Goal: Task Accomplishment & Management: Use online tool/utility

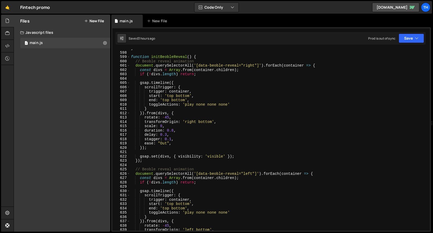
scroll to position [2582, 0]
click at [129, 56] on span at bounding box center [128, 57] width 3 height 4
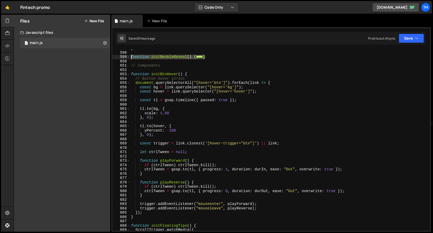
drag, startPoint x: 220, startPoint y: 58, endPoint x: 119, endPoint y: 57, distance: 101.3
click at [119, 57] on div "duration: 0.8, 597 598 599 650 651 652 653 654 655 656 657 658 659 660 661 662 …" at bounding box center [270, 140] width 317 height 182
paste textarea "}"
type textarea "}"
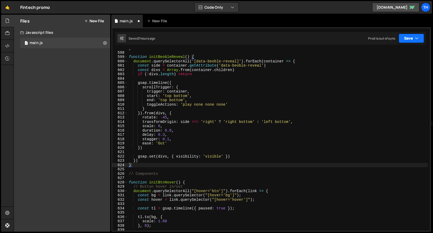
click at [415, 38] on icon "button" at bounding box center [417, 38] width 4 height 5
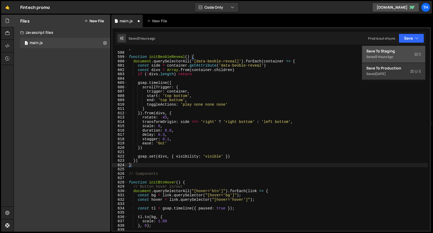
click at [410, 49] on div "Save to Staging S" at bounding box center [393, 51] width 55 height 5
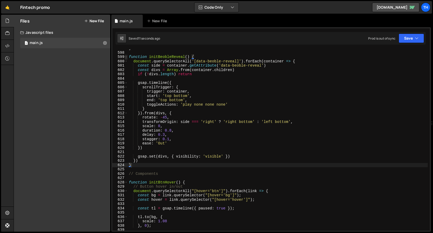
click at [127, 56] on span at bounding box center [126, 57] width 3 height 4
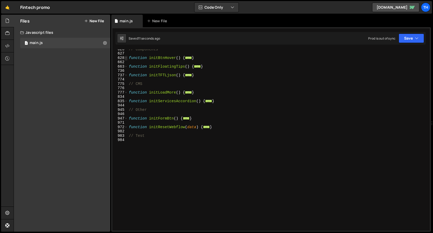
scroll to position [214, 0]
click at [127, 67] on span at bounding box center [126, 67] width 3 height 4
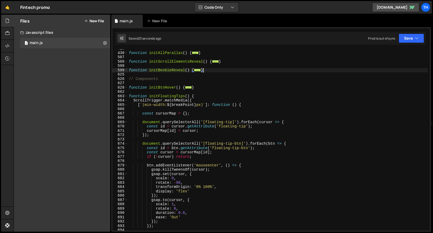
scroll to position [168, 0]
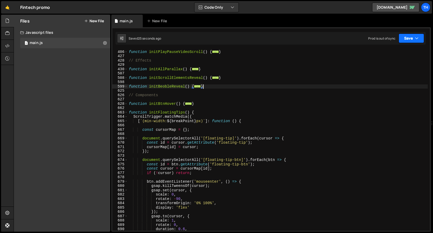
click at [402, 34] on button "Save" at bounding box center [410, 38] width 25 height 9
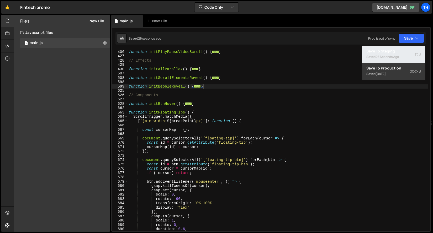
click at [401, 54] on div "Saved 26 seconds ago" at bounding box center [393, 57] width 55 height 6
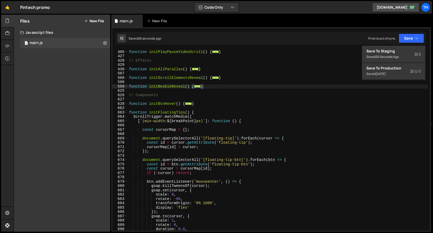
scroll to position [1752, 0]
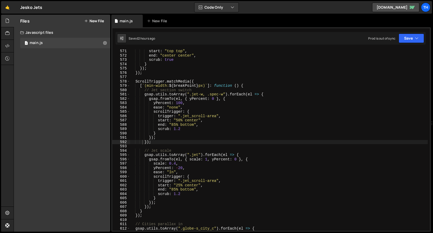
scroll to position [2467, 0]
click at [129, 81] on span at bounding box center [128, 81] width 3 height 4
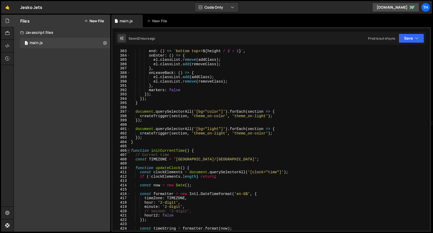
click at [128, 149] on span at bounding box center [128, 151] width 3 height 4
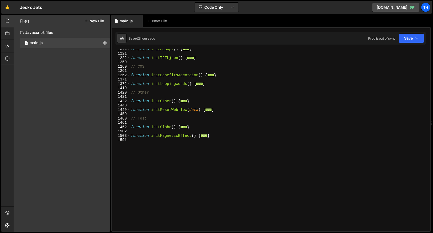
scroll to position [258, 0]
click at [126, 137] on div "1503" at bounding box center [121, 136] width 18 height 4
type textarea "function initMagneticEffect() { const magnets = document.querySelectorAll('[dat…"
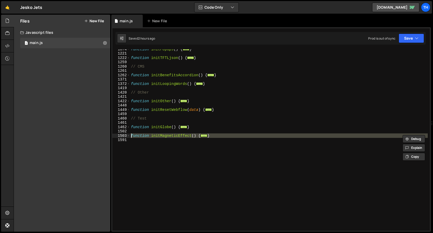
click at [126, 141] on div "1591" at bounding box center [121, 140] width 18 height 4
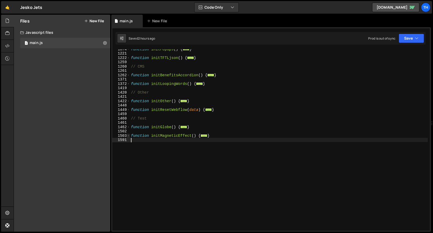
click at [128, 136] on span at bounding box center [128, 136] width 3 height 4
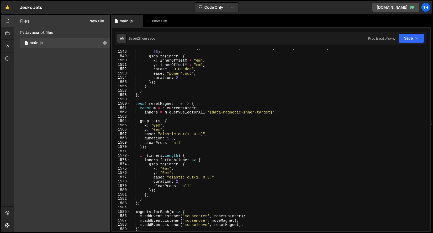
scroll to position [606, 0]
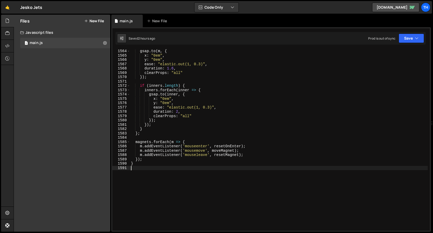
click at [131, 162] on div "gsap . to ( m , { x : "0em" , y : "0em" , ease : "elastic.out(1, 0.3)" , durati…" at bounding box center [279, 144] width 298 height 190
type textarea "}"
paste textarea "});"
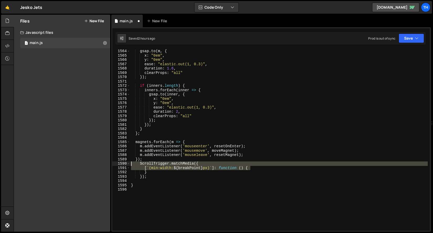
drag, startPoint x: 258, startPoint y: 168, endPoint x: 72, endPoint y: 163, distance: 185.2
click at [72, 163] on div "Files New File Javascript files 1 main.js 0 CSS files Copy share link Edit File…" at bounding box center [223, 123] width 419 height 217
type textarea "ScrollTrigger.matchMedia({ [`(min-width: ${breakPoint}px)`]: function () {"
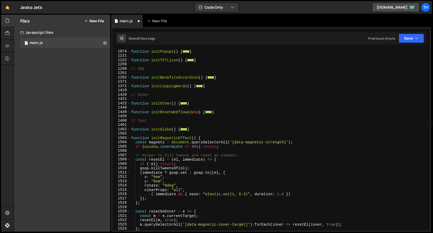
scroll to position [249, 0]
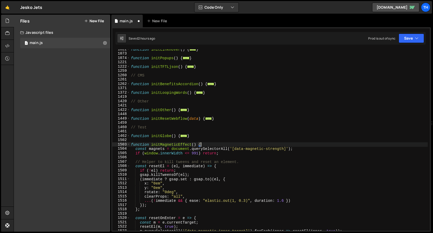
click at [204, 143] on div "function initLinkHover ( ) { ... } function initPopups ( ) { ... } function ini…" at bounding box center [279, 142] width 298 height 190
type textarea "function initMagneticEffect() {"
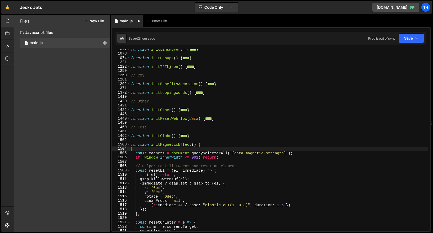
paste textarea "[`(min-width: ${breakPoint}px)`]: function () {"
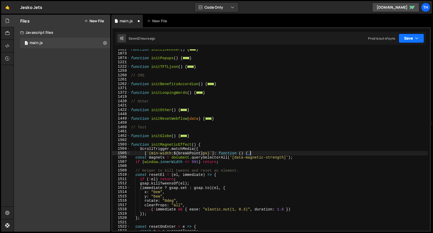
click at [411, 37] on button "Save" at bounding box center [410, 38] width 25 height 9
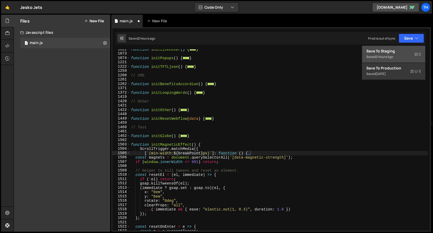
click at [393, 50] on div "Save to Staging S" at bounding box center [393, 51] width 55 height 5
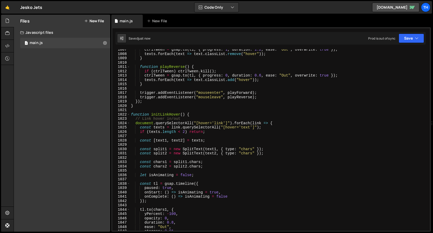
scroll to position [4355, 0]
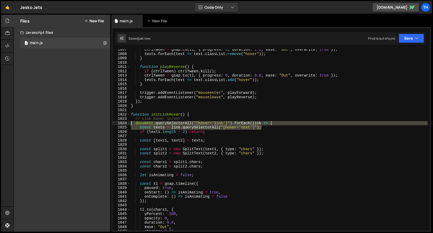
drag, startPoint x: 283, startPoint y: 128, endPoint x: 114, endPoint y: 123, distance: 168.7
click at [114, 123] on div "const texts = link.querySelectorAll("[hover='text']"); 1007 1008 1009 1010 1011…" at bounding box center [270, 140] width 317 height 182
type textarea "document.querySelectorAll("[hover='link']").forEach(link => { const texts = lin…"
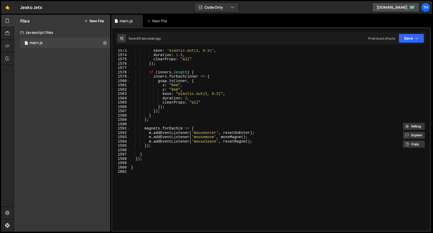
scroll to position [6783, 0]
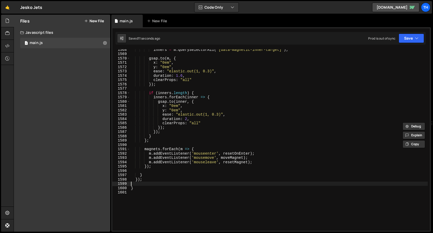
click at [138, 184] on div "inners = m . querySelectorAll ( '[data-magnetic-inner-target]' ) ; gsap . to ( …" at bounding box center [279, 142] width 298 height 190
type textarea "]"
type textarea "}"
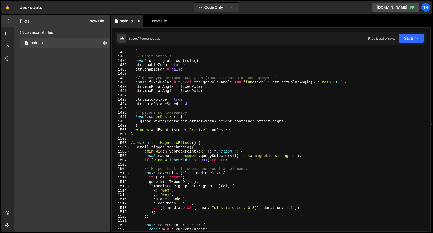
scroll to position [6411, 0]
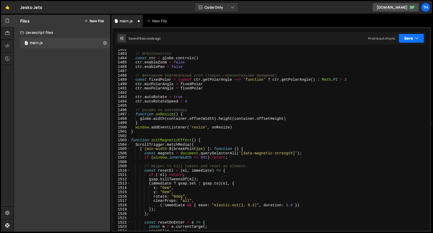
click at [404, 38] on button "Save" at bounding box center [410, 38] width 25 height 9
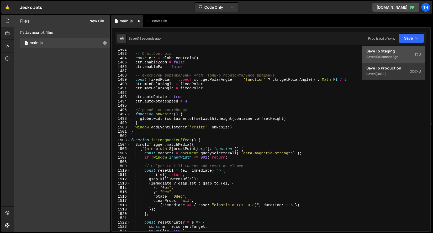
click at [400, 46] on button "Save to Staging S Saved 19 seconds ago" at bounding box center [393, 54] width 63 height 17
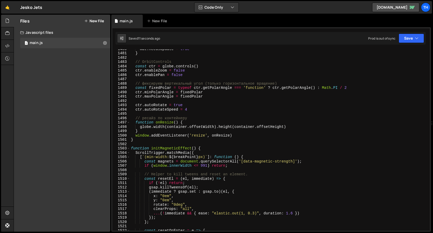
scroll to position [6403, 0]
click at [130, 150] on div "1503" at bounding box center [121, 148] width 18 height 4
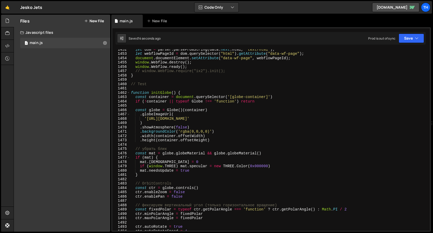
scroll to position [6280, 0]
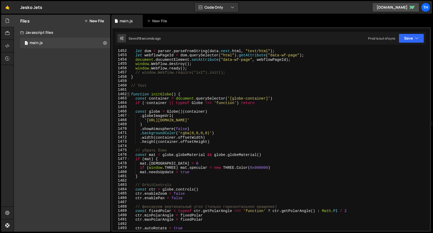
click at [129, 94] on span at bounding box center [128, 94] width 3 height 4
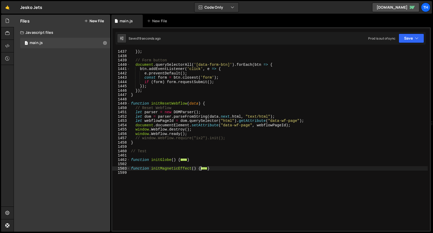
scroll to position [6211, 0]
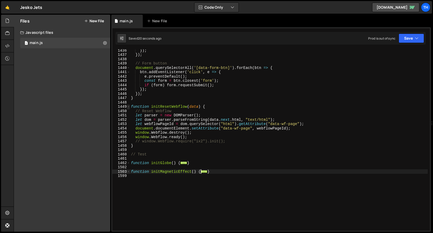
click at [129, 106] on span at bounding box center [128, 107] width 3 height 4
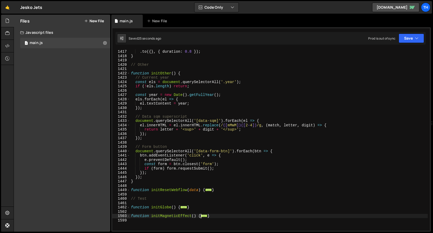
scroll to position [6128, 0]
click at [128, 72] on span at bounding box center [128, 73] width 3 height 4
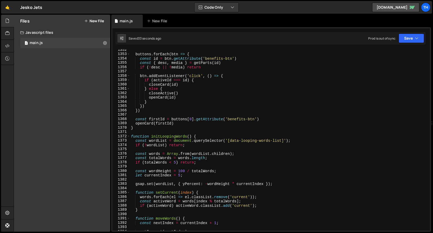
scroll to position [5833, 0]
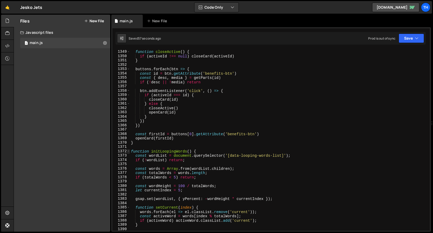
click at [128, 152] on span at bounding box center [128, 151] width 3 height 4
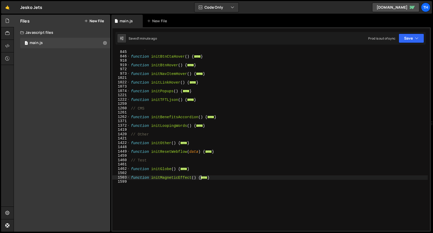
scroll to position [215, 0]
click at [129, 128] on span at bounding box center [128, 126] width 3 height 4
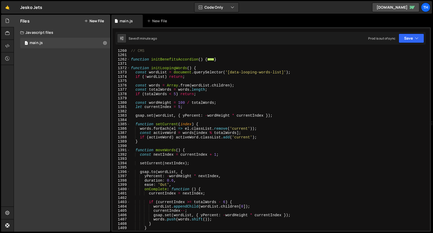
scroll to position [271, 0]
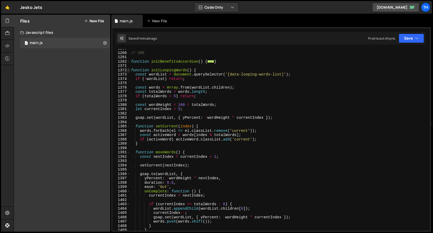
click at [129, 70] on span at bounding box center [128, 70] width 3 height 4
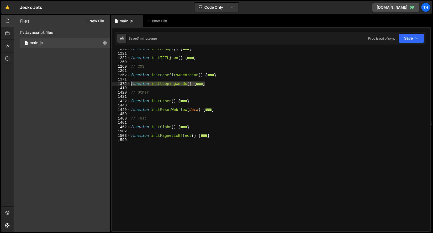
drag, startPoint x: 212, startPoint y: 84, endPoint x: 96, endPoint y: 84, distance: 116.7
click at [96, 84] on div "Files New File Javascript files 1 main.js 0 CSS files Copy share link Edit File…" at bounding box center [223, 123] width 419 height 217
click at [131, 84] on div "function initPopups ( ) { ... } function initTFTLjson ( ) { ... } // CMS functi…" at bounding box center [279, 140] width 298 height 182
type textarea "function initLoopingWords() {"
click at [128, 84] on span at bounding box center [128, 84] width 3 height 4
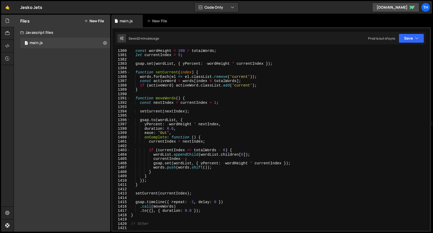
scroll to position [327, 0]
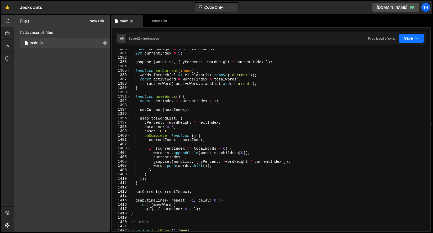
click at [415, 38] on icon "button" at bounding box center [417, 38] width 4 height 5
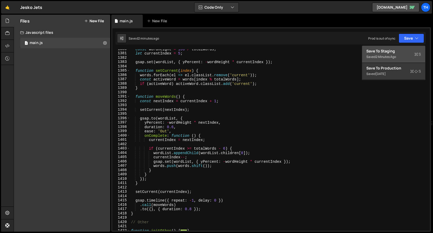
click at [402, 50] on div "Save to Staging S" at bounding box center [393, 51] width 55 height 5
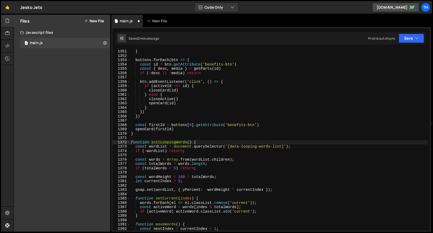
scroll to position [5842, 0]
